Goal: Navigation & Orientation: Find specific page/section

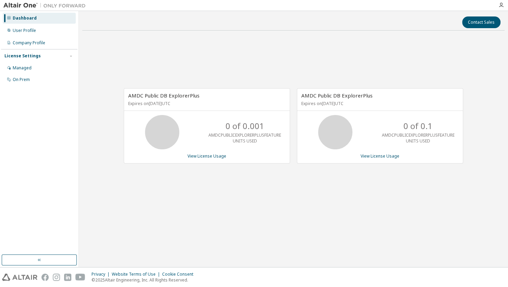
drag, startPoint x: 323, startPoint y: 96, endPoint x: 366, endPoint y: 99, distance: 42.9
click at [366, 99] on div "AMDC Public DB ExplorerPlus Expires on [DATE] UTC" at bounding box center [380, 99] width 166 height 22
click at [286, 180] on div "AMDC Public DB ExplorerPlus Expires on November 30, 2025 UTC 0 of 0.001 AMDCPUB…" at bounding box center [293, 129] width 423 height 186
click at [39, 28] on div "User Profile" at bounding box center [39, 30] width 73 height 11
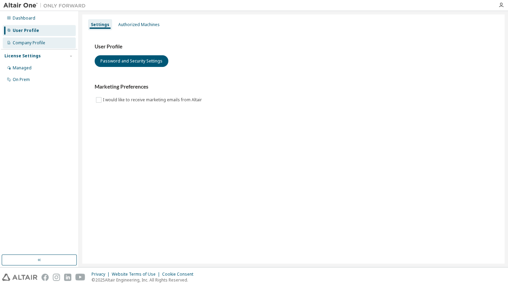
click at [34, 41] on div "Company Profile" at bounding box center [29, 42] width 33 height 5
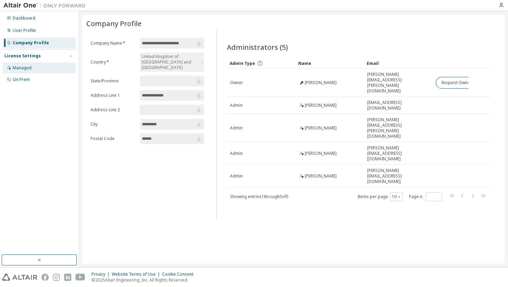
click at [24, 66] on div "Managed" at bounding box center [22, 67] width 19 height 5
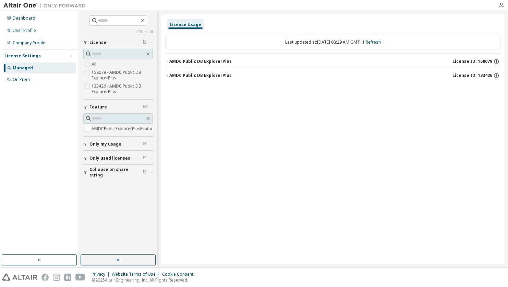
click at [115, 73] on label "158079 - AMDC Public DB ExplorerPlus" at bounding box center [122, 75] width 61 height 14
click at [107, 88] on label "133426 - AMDC Public DB ExplorerPlus" at bounding box center [122, 89] width 61 height 14
click at [28, 77] on div "On Prem" at bounding box center [21, 79] width 17 height 5
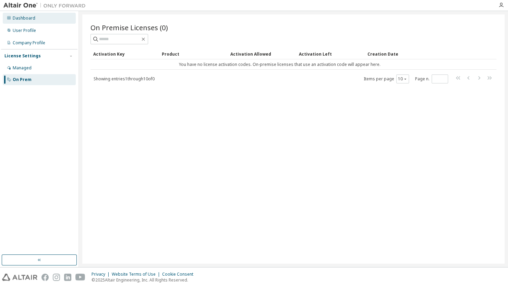
click at [23, 22] on div "Dashboard" at bounding box center [39, 18] width 73 height 11
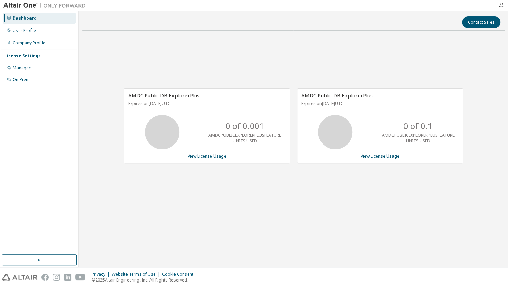
click at [23, 2] on img at bounding box center [46, 5] width 86 height 7
click at [59, 8] on img at bounding box center [46, 5] width 86 height 7
click at [61, 5] on img at bounding box center [46, 5] width 86 height 7
click at [503, 2] on icon "button" at bounding box center [501, 4] width 5 height 5
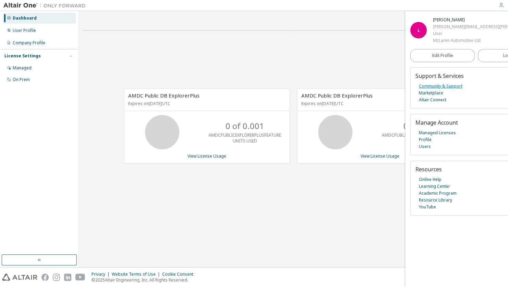
click at [426, 84] on link "Community & Support" at bounding box center [441, 86] width 44 height 7
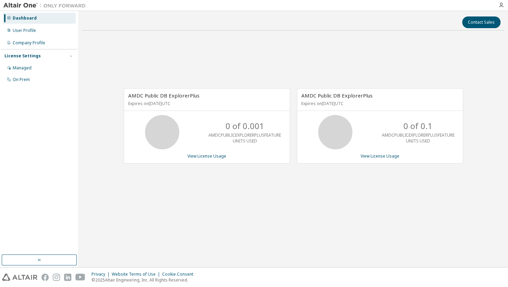
click at [13, 7] on img at bounding box center [46, 5] width 86 height 7
